Goal: Register for event/course

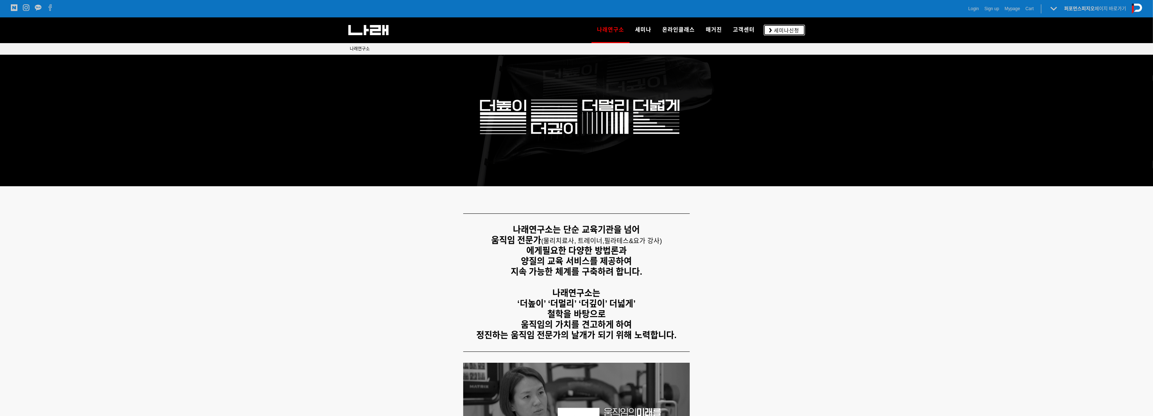
click at [793, 34] on link "세미나신청" at bounding box center [784, 30] width 41 height 11
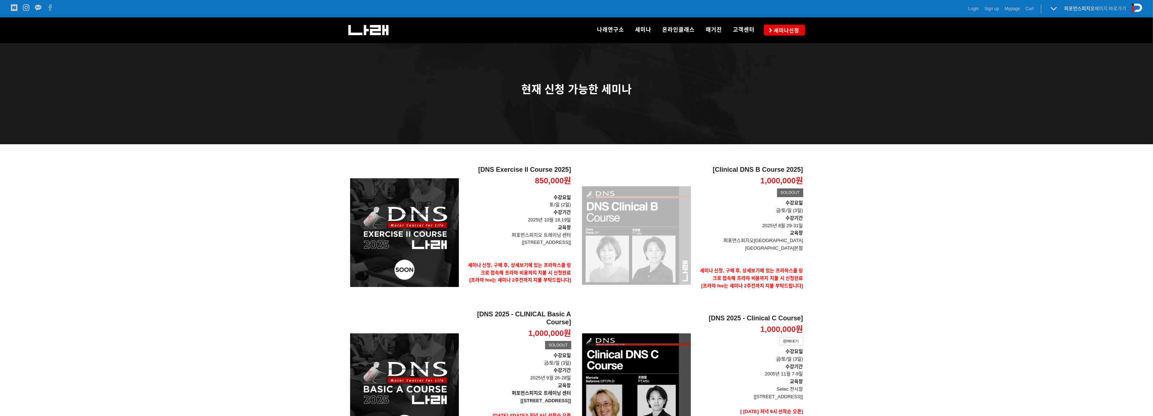
scroll to position [45, 0]
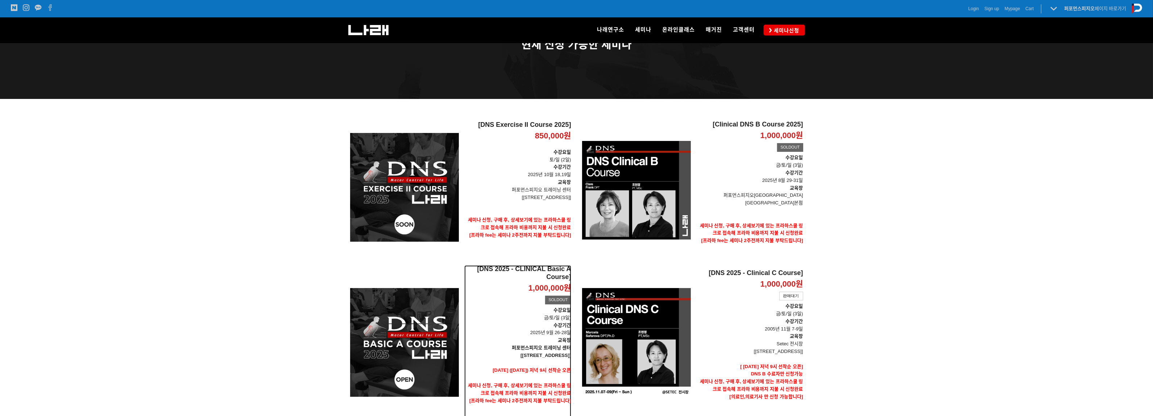
click at [547, 267] on h2 "[DNS 2025 - CLINICAL Basic A Course]" at bounding box center [517, 273] width 107 height 16
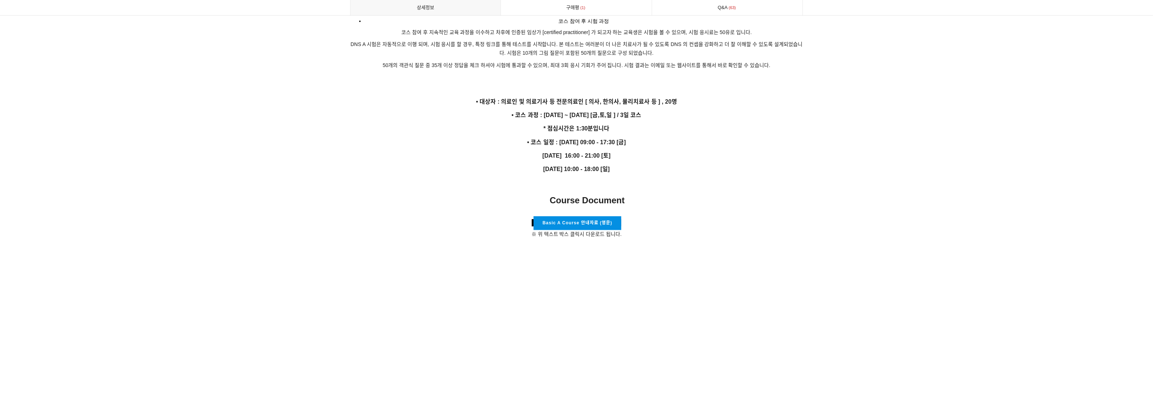
scroll to position [1193, 0]
